Goal: Information Seeking & Learning: Learn about a topic

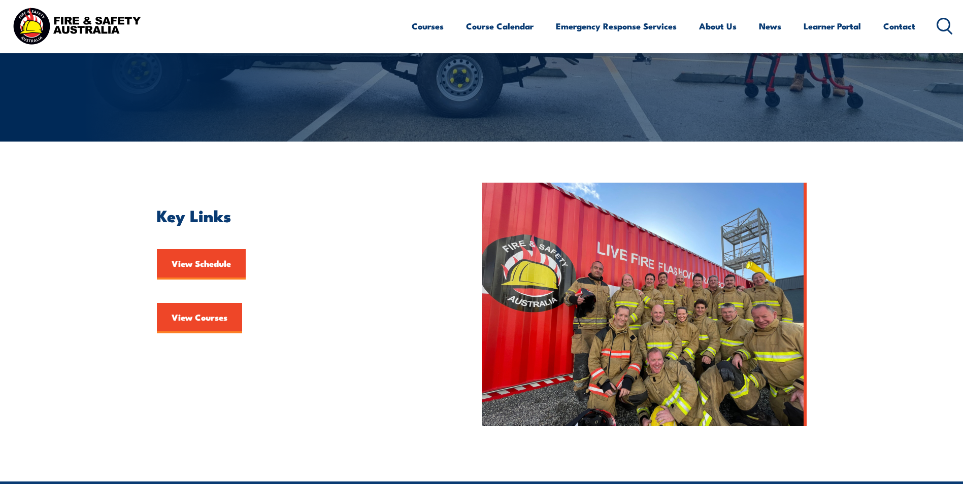
scroll to position [203, 0]
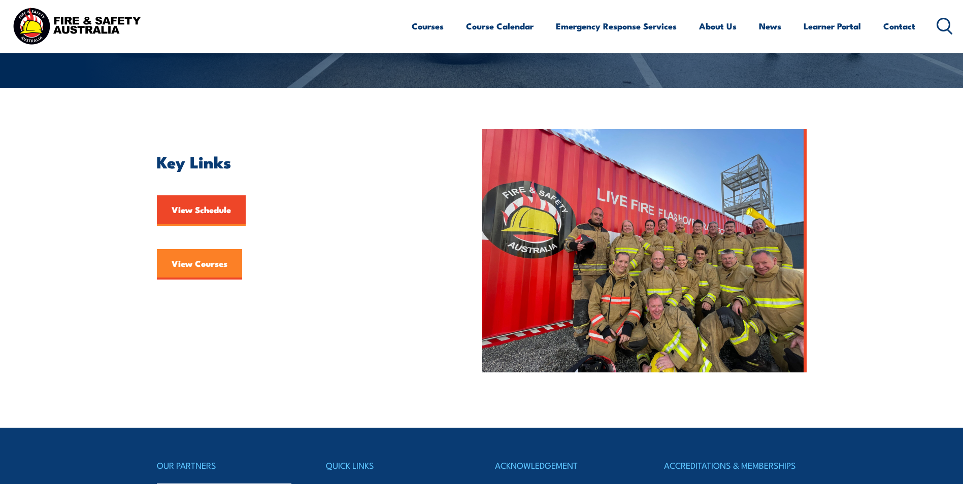
click at [192, 261] on link "View Courses" at bounding box center [199, 264] width 85 height 30
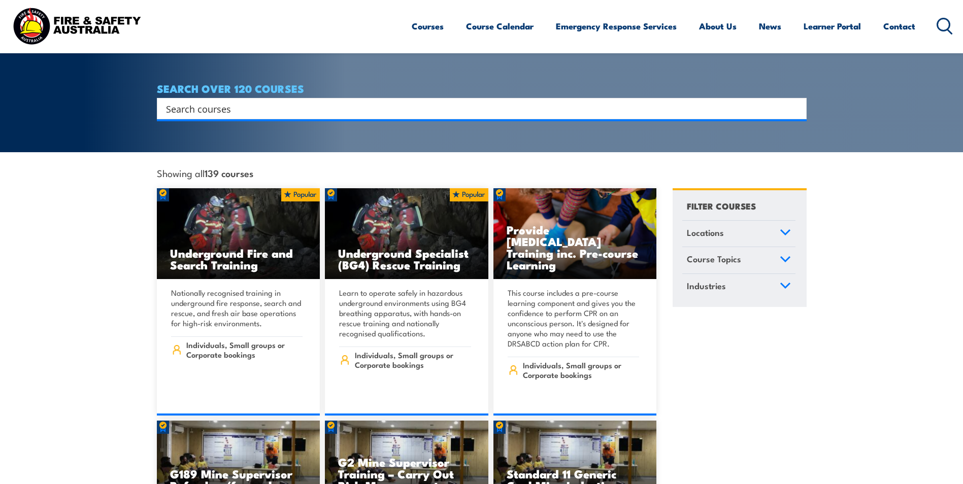
scroll to position [203, 0]
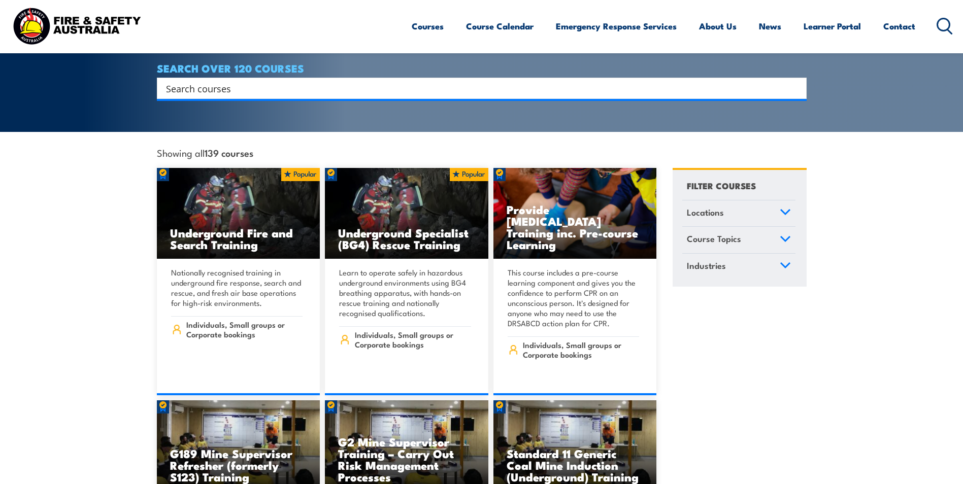
click at [784, 237] on icon at bounding box center [785, 239] width 9 height 5
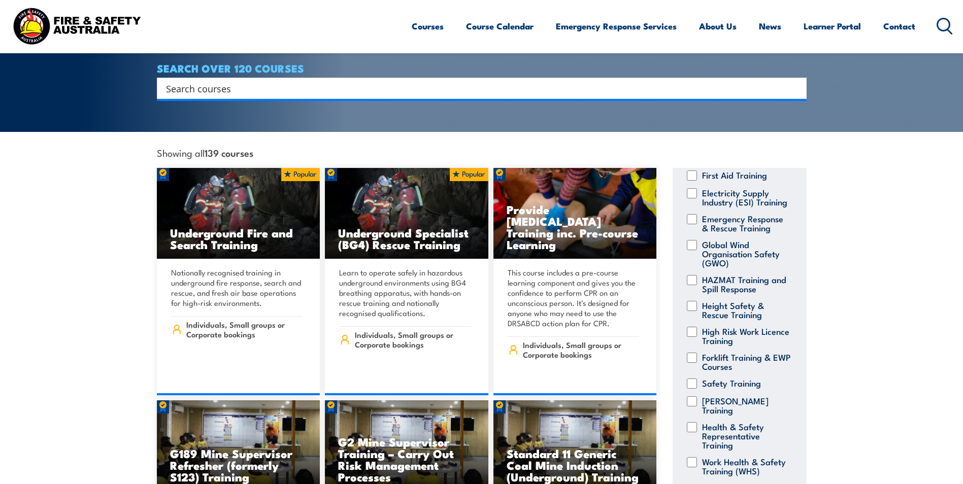
scroll to position [188, 0]
